Goal: Check status: Check status

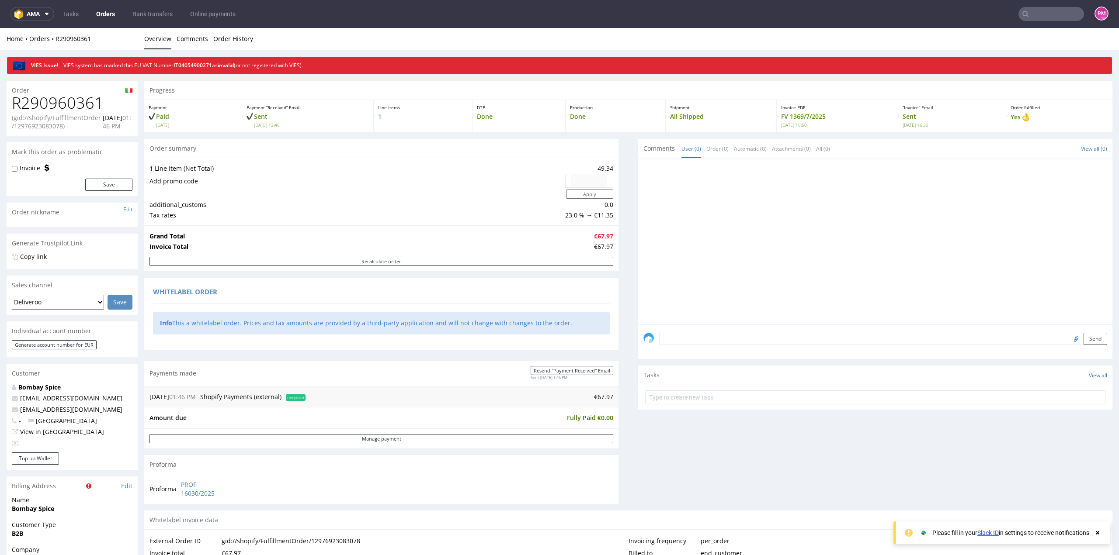
scroll to position [306, 0]
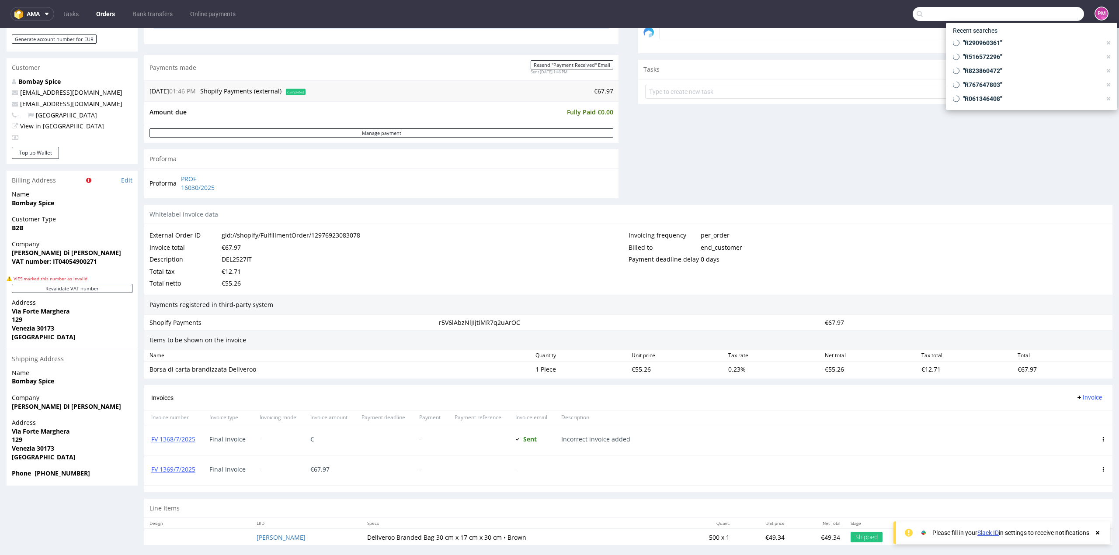
click at [1029, 15] on input "text" at bounding box center [998, 14] width 171 height 14
type input "R361925298"
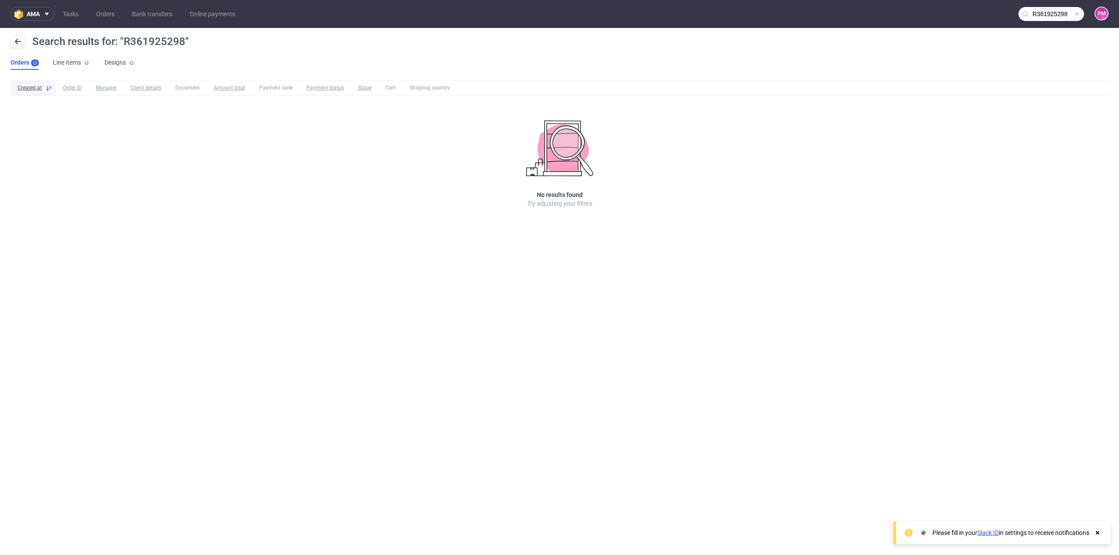
click at [1077, 14] on span at bounding box center [1076, 13] width 7 height 7
click at [1057, 14] on input "text" at bounding box center [1051, 14] width 66 height 14
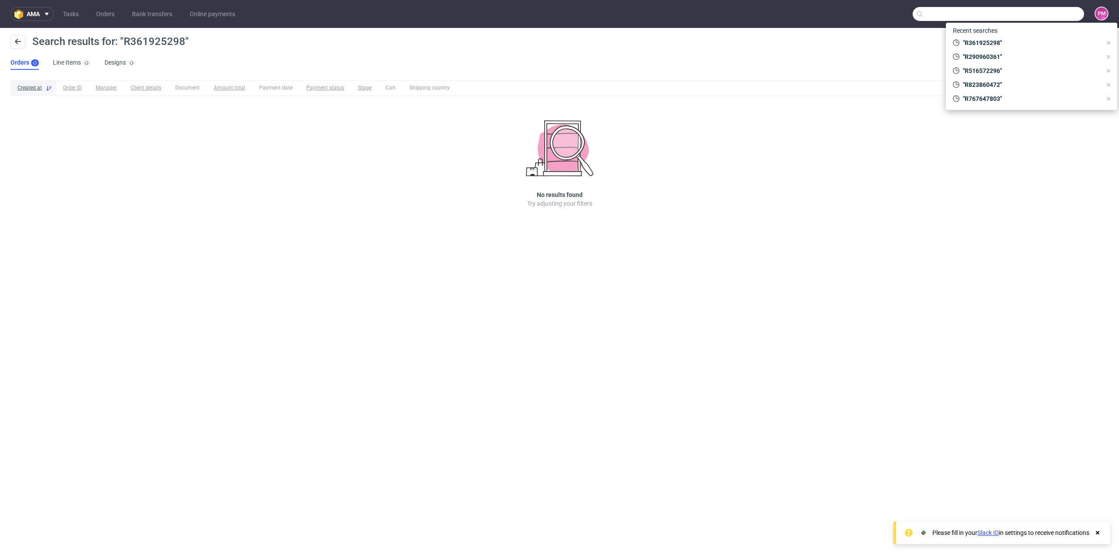
paste input "R361925298"
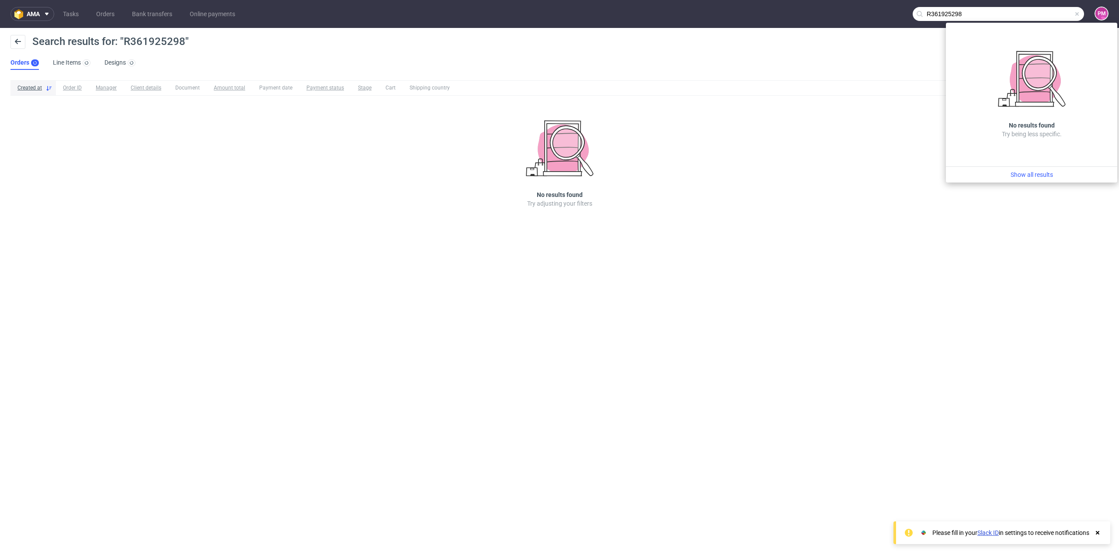
type input "R361925298"
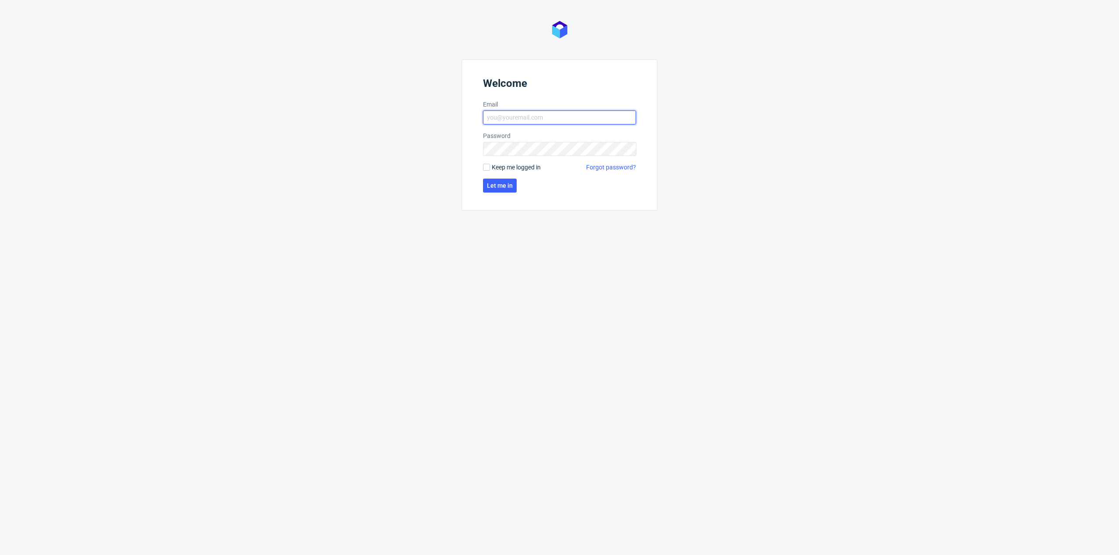
click at [514, 115] on input "Email" at bounding box center [559, 118] width 153 height 14
type input "[PERSON_NAME][EMAIL_ADDRESS][PERSON_NAME][DOMAIN_NAME]"
click button "Let me in" at bounding box center [500, 186] width 34 height 14
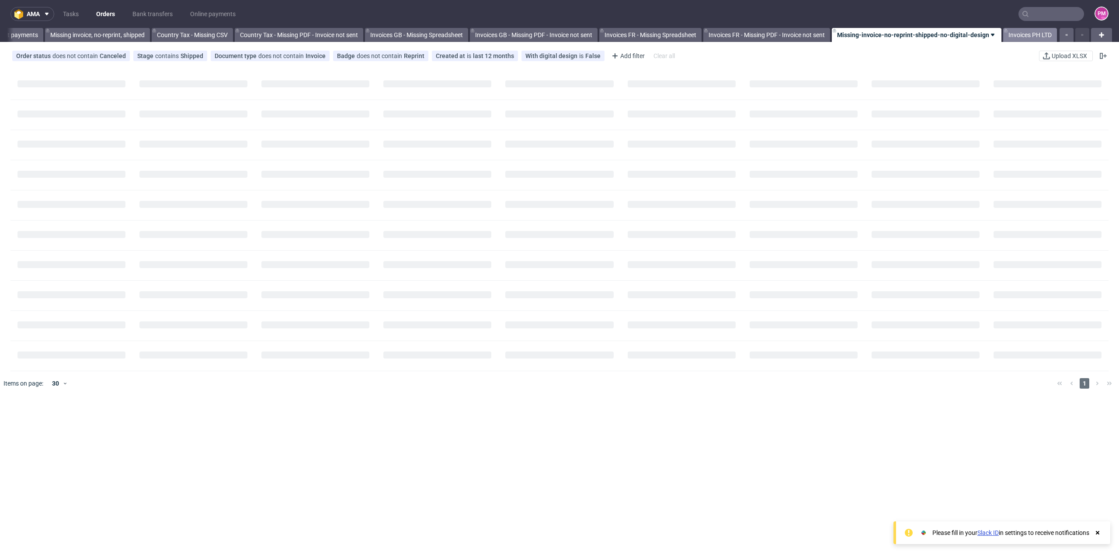
scroll to position [0, 796]
click at [1038, 15] on input "text" at bounding box center [1051, 14] width 66 height 14
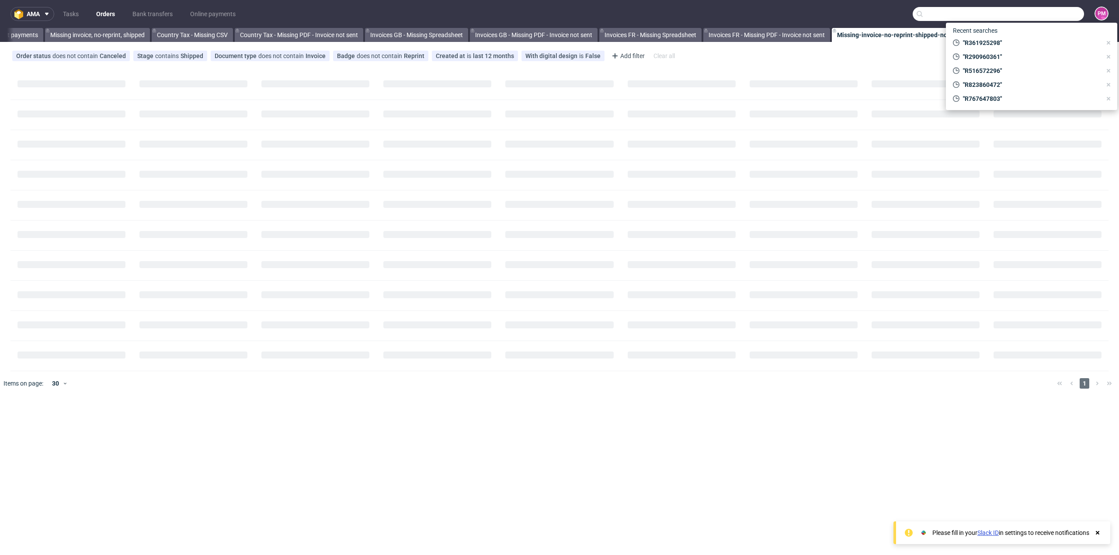
paste input "R361925298"
type input "R361925298"
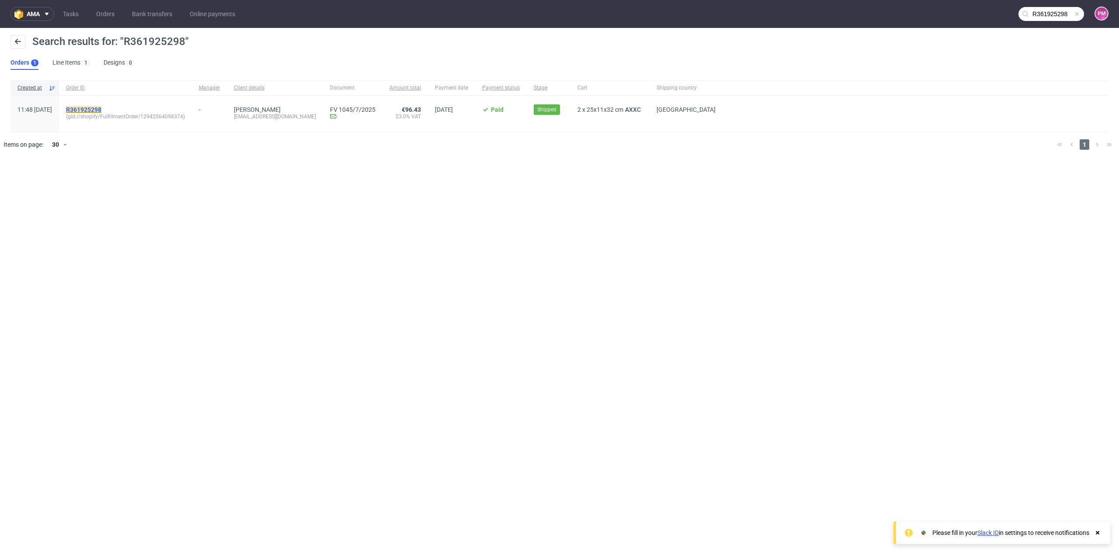
click at [101, 108] on mark "R361925298" at bounding box center [83, 109] width 35 height 7
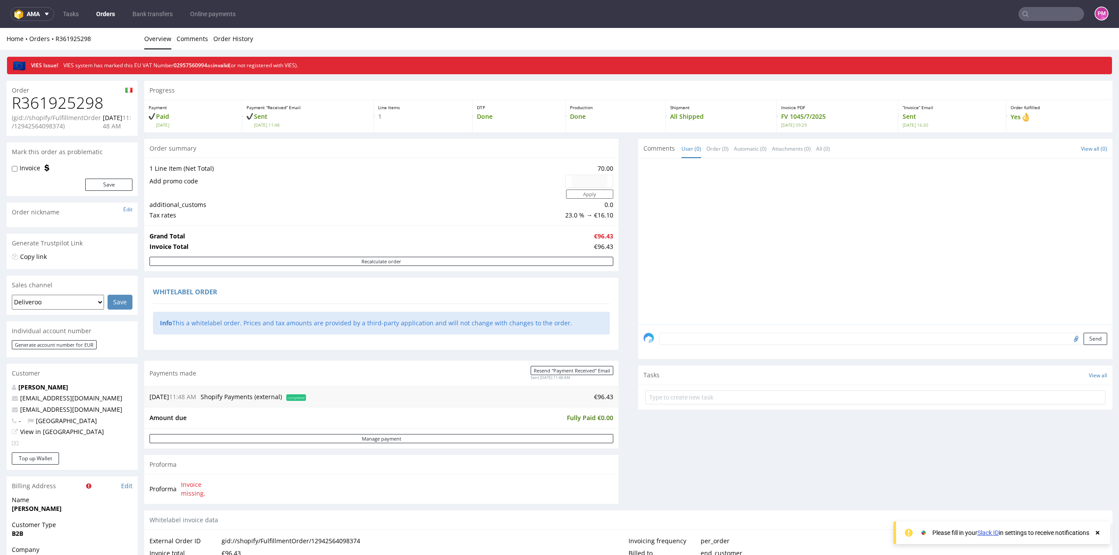
click at [409, 325] on div "Info This a whitelabel order. Prices and tax amounts are provided by a third-pa…" at bounding box center [381, 323] width 457 height 23
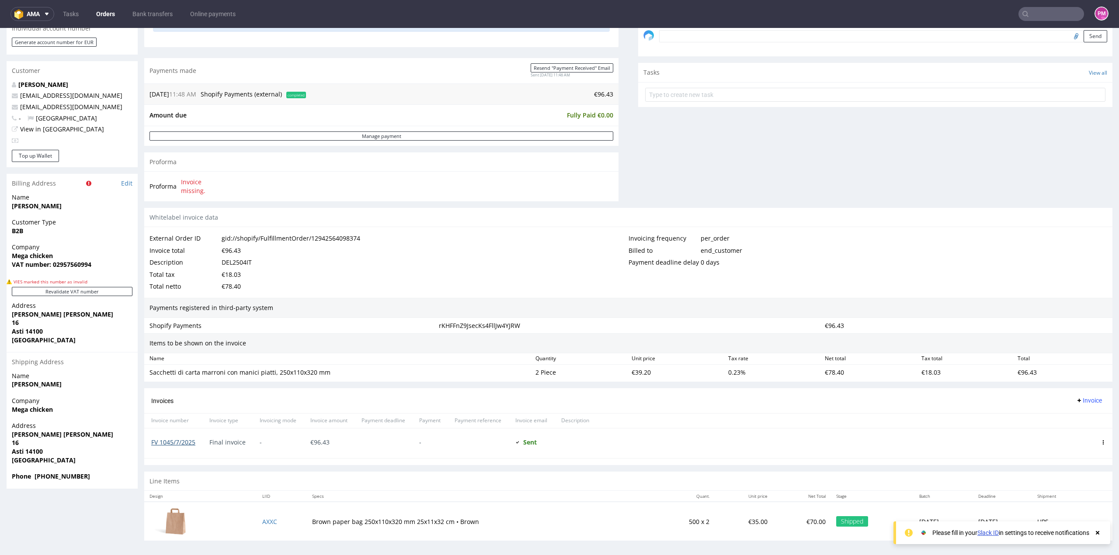
scroll to position [2, 0]
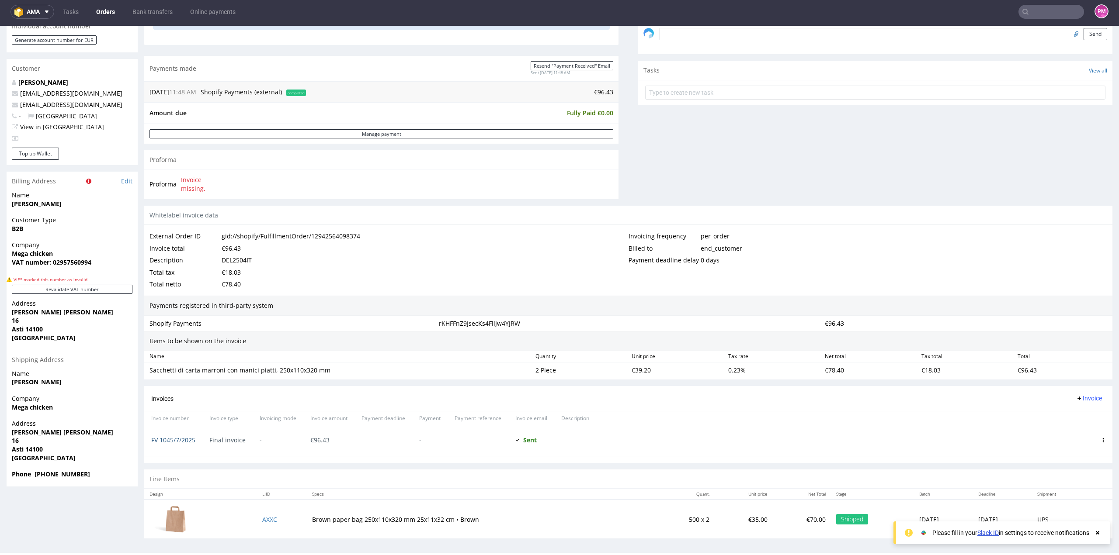
click at [183, 436] on link "FV 1045/7/2025" at bounding box center [173, 440] width 44 height 8
click at [1037, 9] on input "text" at bounding box center [1051, 12] width 66 height 14
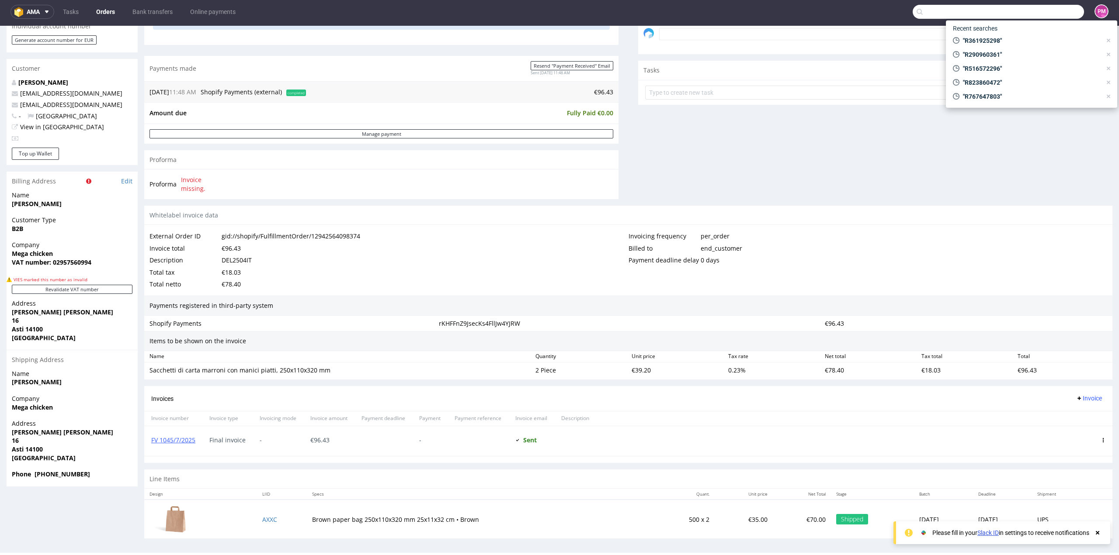
paste input "R767647803"
type input "R767647803"
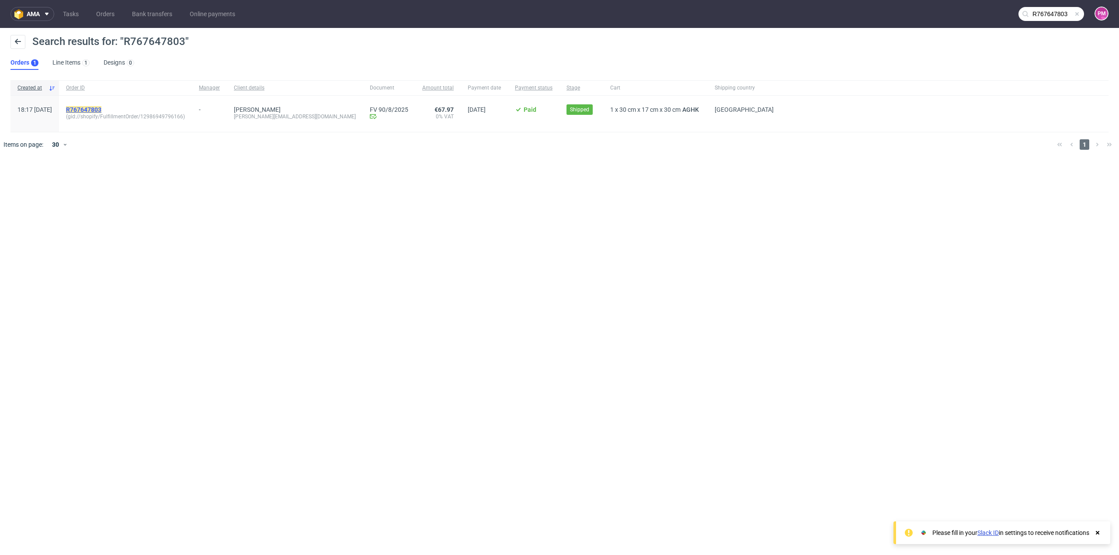
click at [101, 108] on mark "R767647803" at bounding box center [83, 109] width 35 height 7
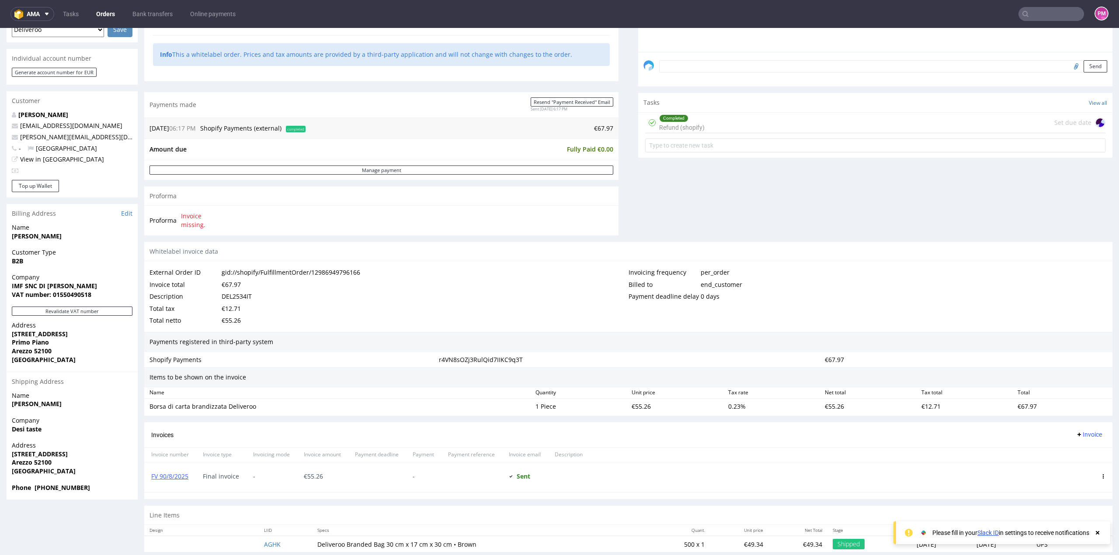
scroll to position [260, 0]
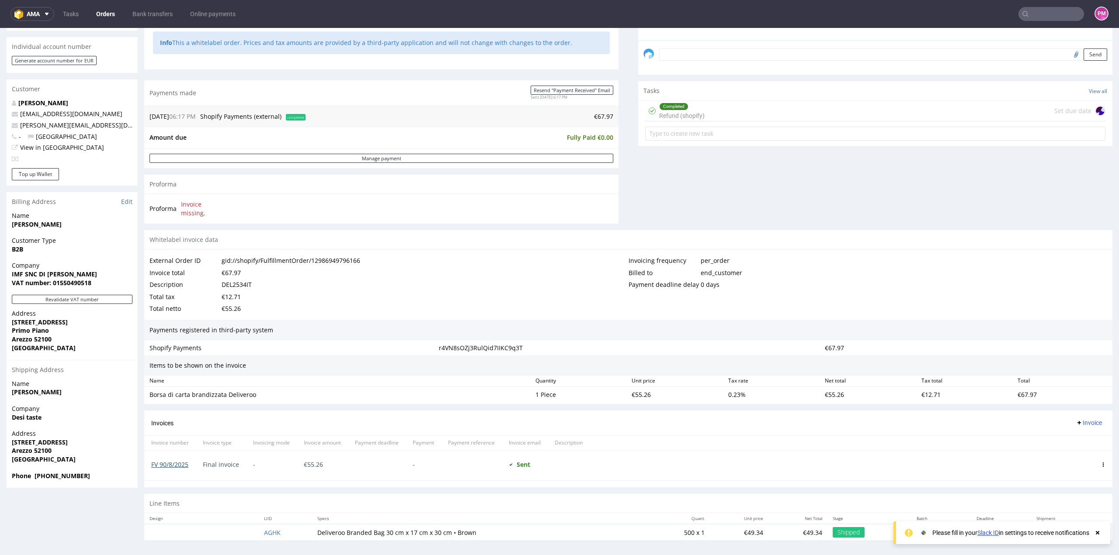
click at [173, 464] on link "FV 90/8/2025" at bounding box center [169, 465] width 37 height 8
